Goal: Task Accomplishment & Management: Use online tool/utility

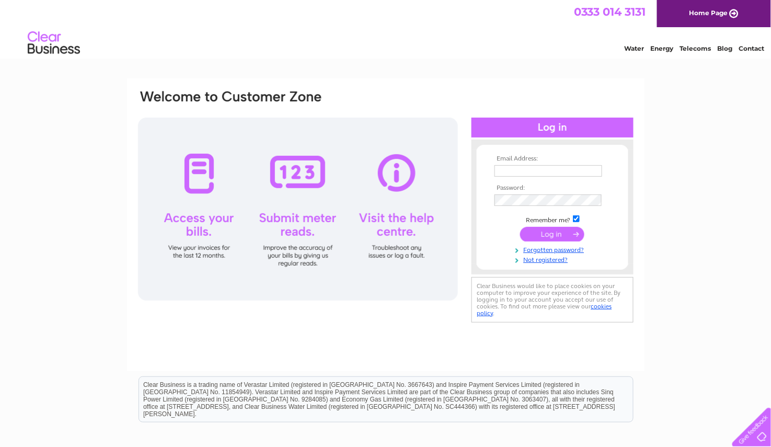
type input "James.simpson1@tiscali.co.uk"
click at [701, 176] on div "Email Address: James.simpson1@tiscali.co.uk Password:" at bounding box center [385, 313] width 771 height 471
click at [548, 233] on input "submit" at bounding box center [552, 234] width 64 height 15
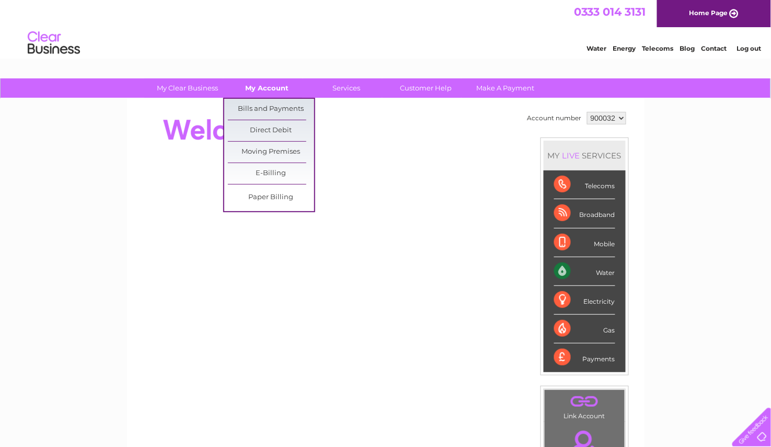
click at [278, 89] on link "My Account" at bounding box center [267, 87] width 86 height 19
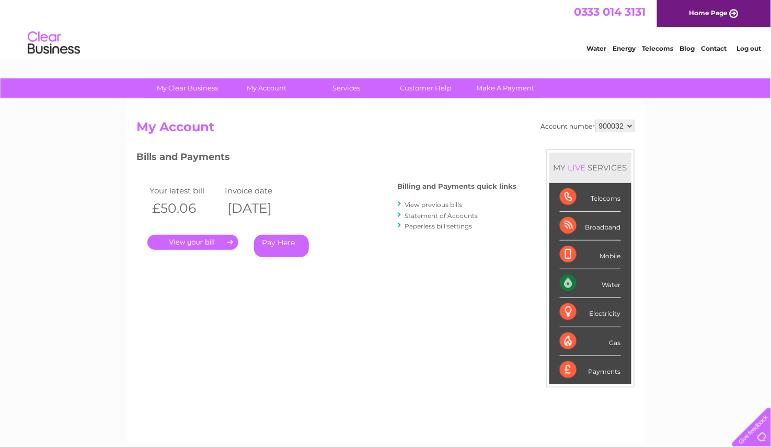
click at [213, 240] on link "." at bounding box center [192, 242] width 91 height 15
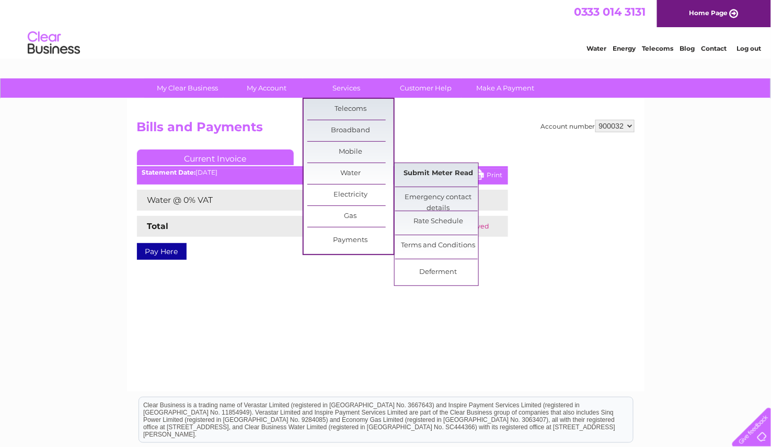
click at [438, 174] on link "Submit Meter Read" at bounding box center [438, 173] width 86 height 21
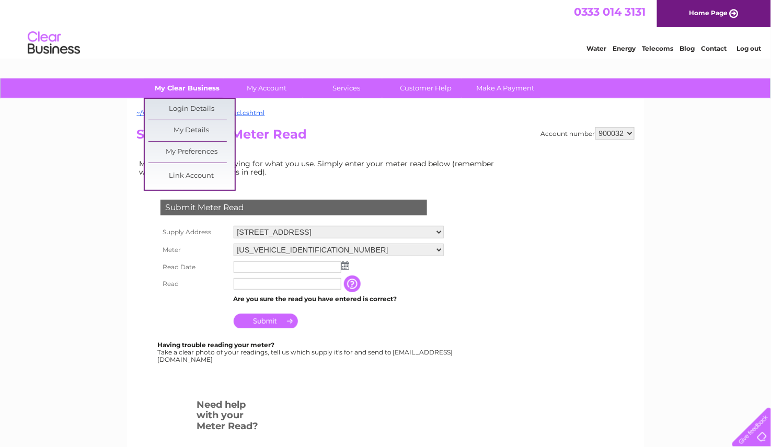
click at [179, 87] on link "My Clear Business" at bounding box center [187, 87] width 86 height 19
